Goal: Task Accomplishment & Management: Manage account settings

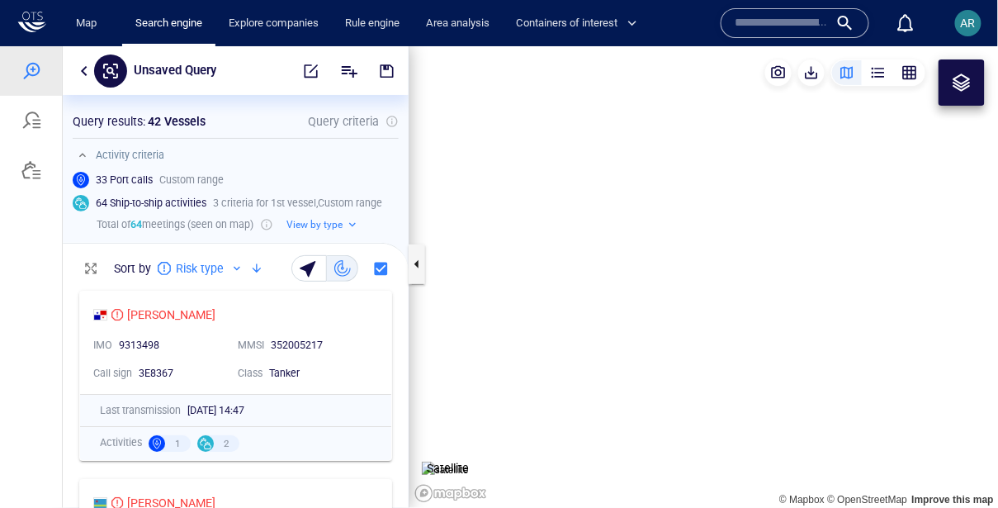
scroll to position [225, 346]
click at [975, 17] on span "AR" at bounding box center [968, 23] width 15 height 13
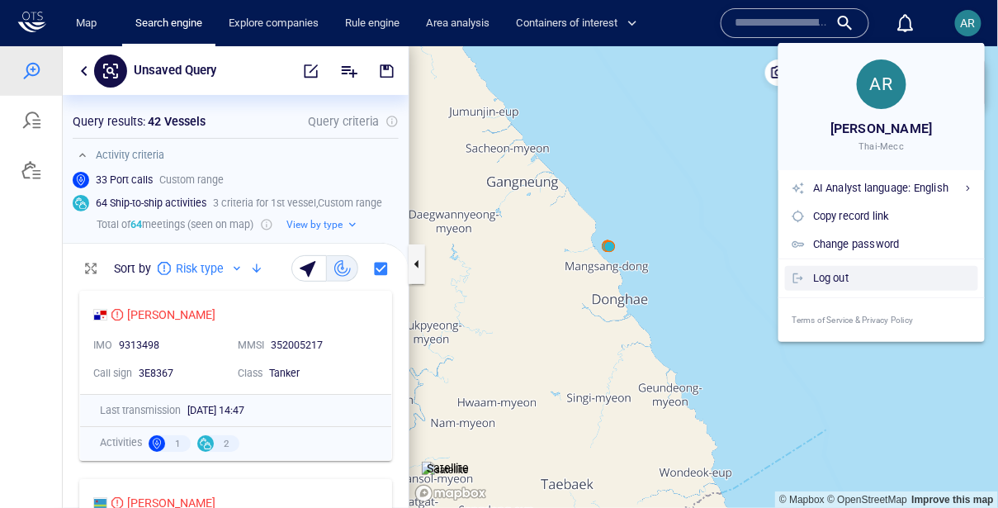
click at [830, 280] on div "Log out" at bounding box center [892, 278] width 158 height 18
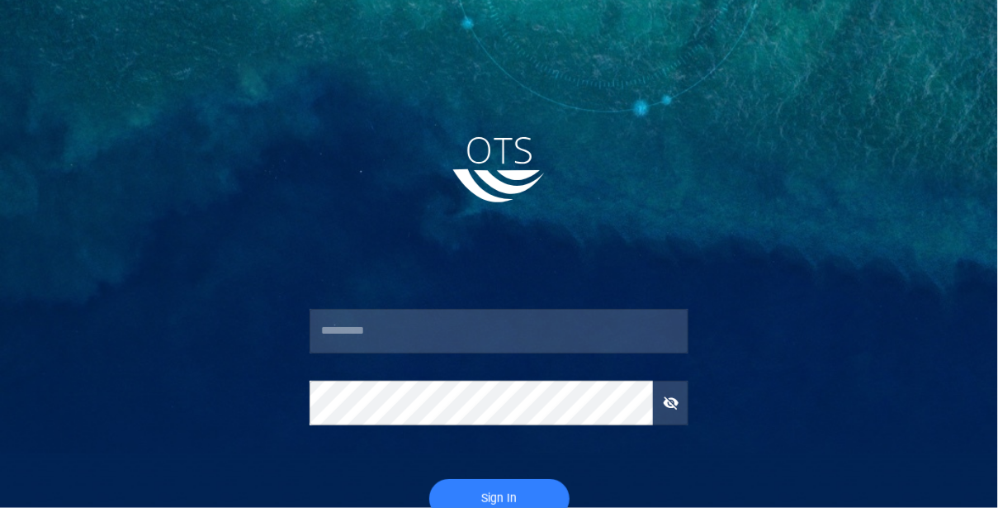
click at [405, 337] on input "text" at bounding box center [500, 331] width 380 height 45
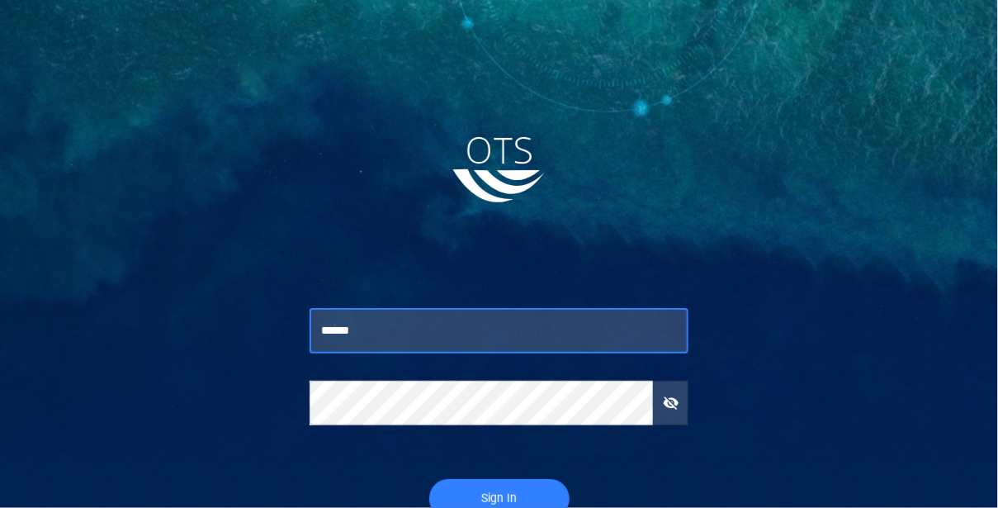
type input "******"
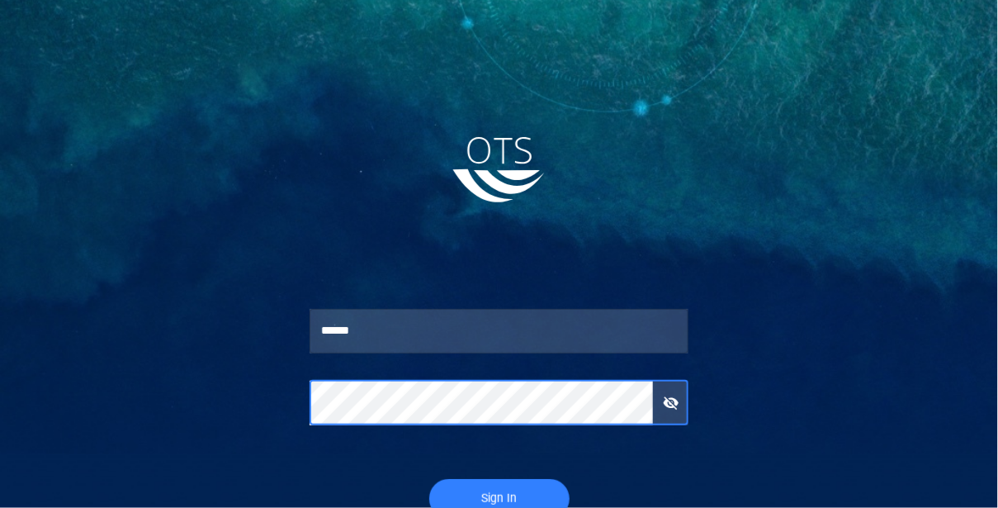
click at [429, 479] on button "Sign In" at bounding box center [499, 499] width 140 height 40
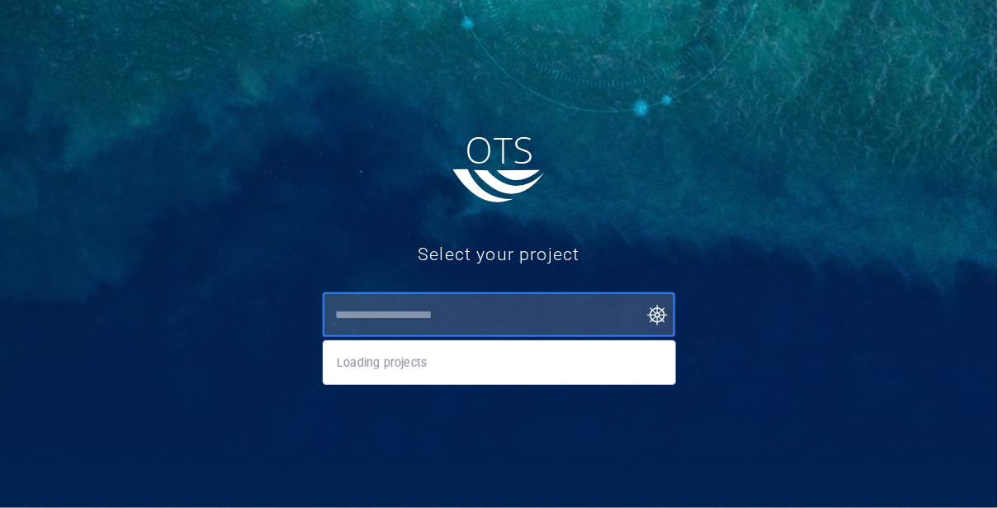
click at [380, 325] on input "text" at bounding box center [503, 315] width 346 height 30
